Goal: Find specific page/section: Find specific page/section

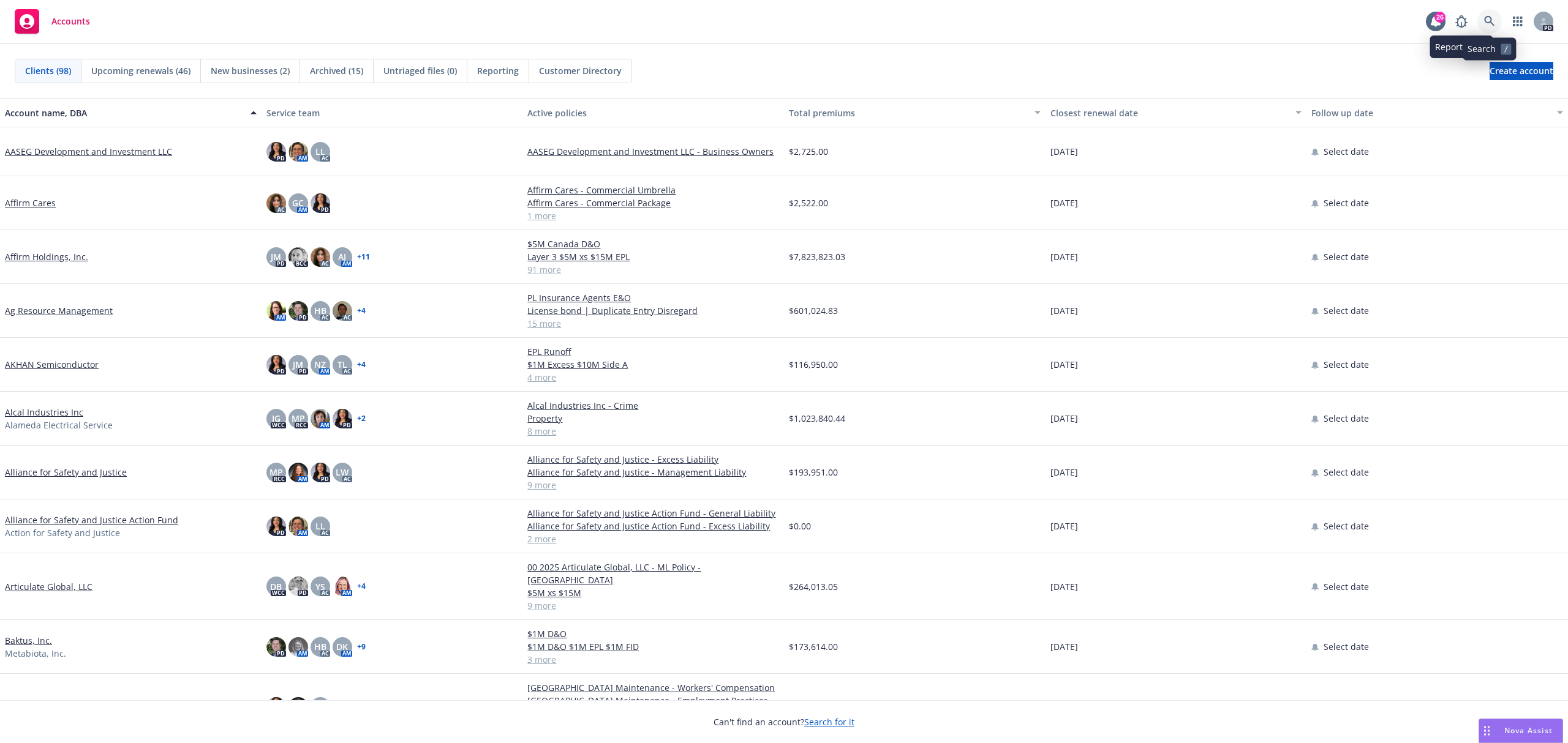
click at [1482, 13] on link at bounding box center [1490, 22] width 25 height 25
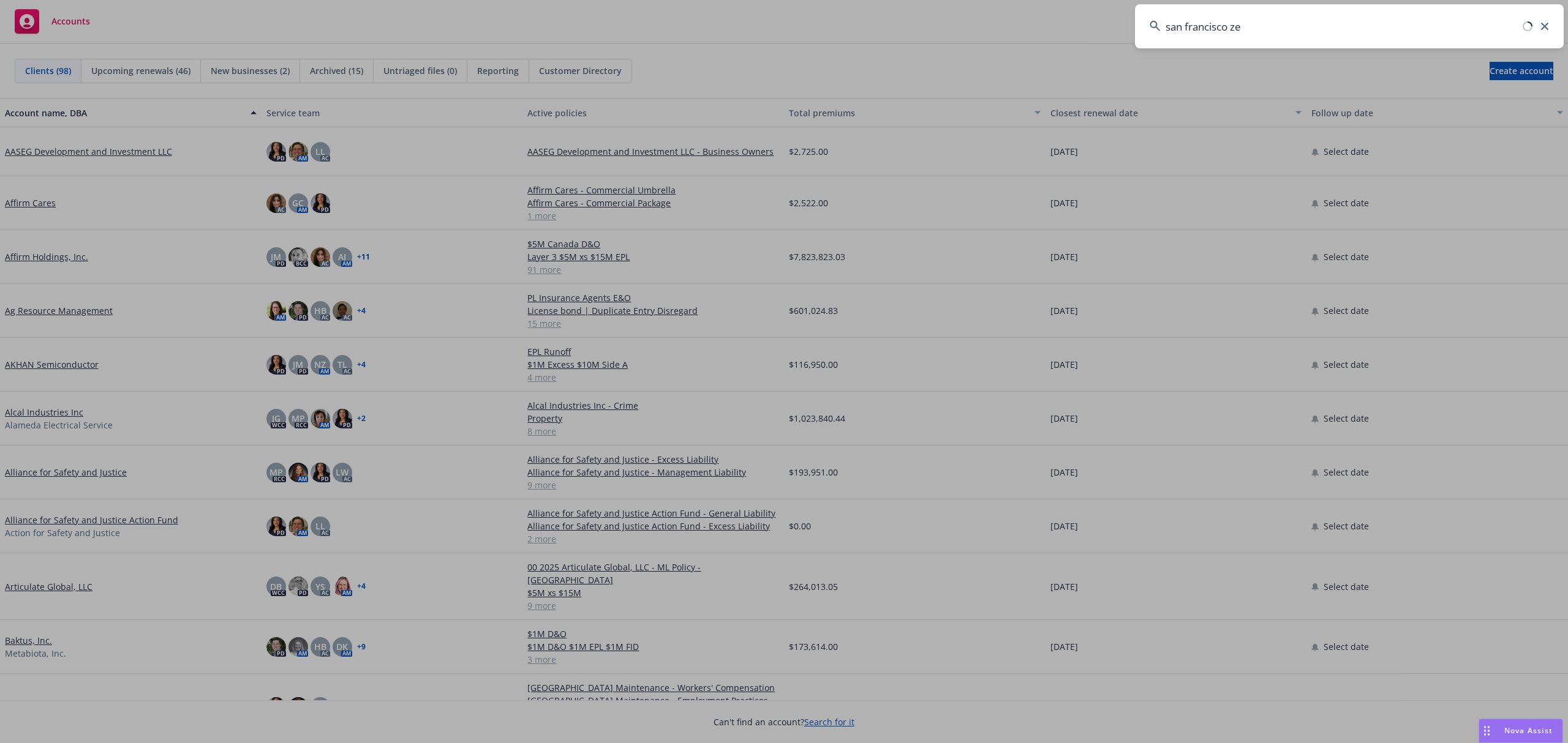
type input "[GEOGRAPHIC_DATA] zen"
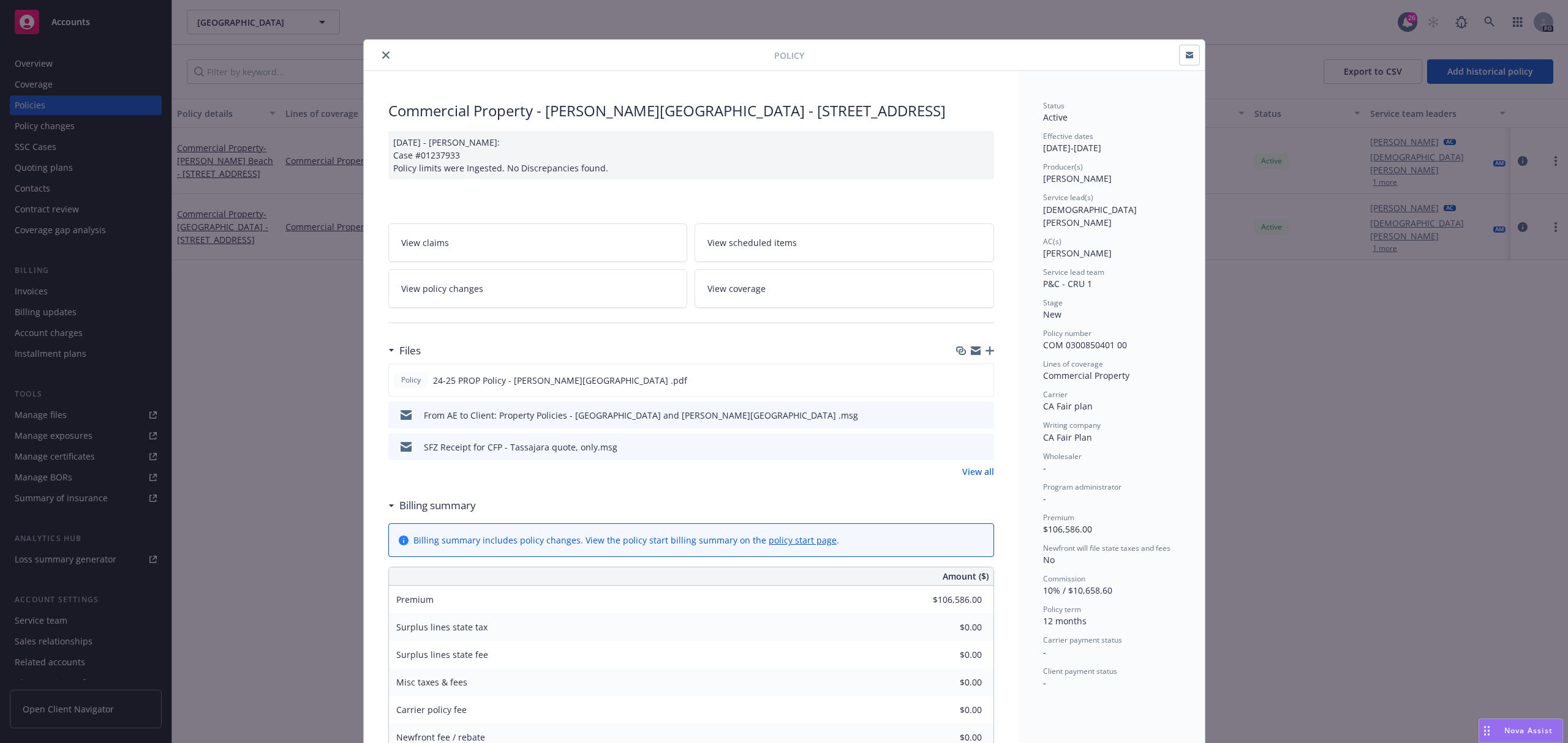
click at [194, 328] on div "Policy Commercial Property - [PERSON_NAME][GEOGRAPHIC_DATA] - [STREET_ADDRESS] …" at bounding box center [784, 371] width 1568 height 743
click at [209, 318] on div "Policy Commercial Property - [PERSON_NAME][GEOGRAPHIC_DATA] - [STREET_ADDRESS] …" at bounding box center [784, 371] width 1568 height 743
click at [382, 55] on icon "close" at bounding box center [386, 55] width 7 height 7
